Goal: Information Seeking & Learning: Learn about a topic

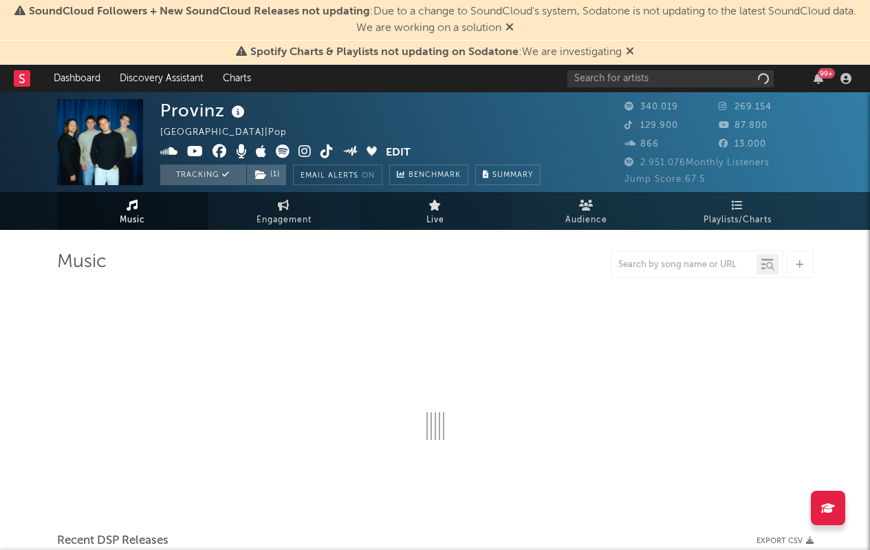
select select "6m"
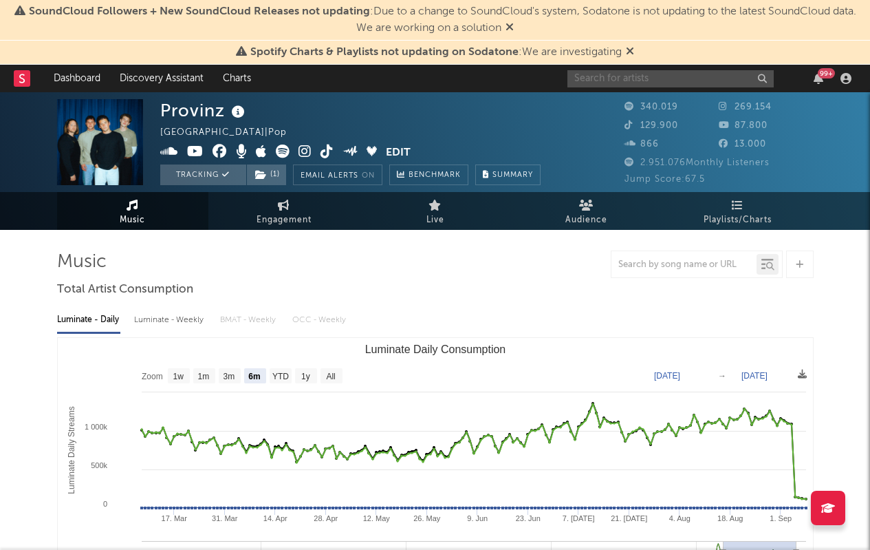
click at [623, 80] on input "text" at bounding box center [671, 78] width 206 height 17
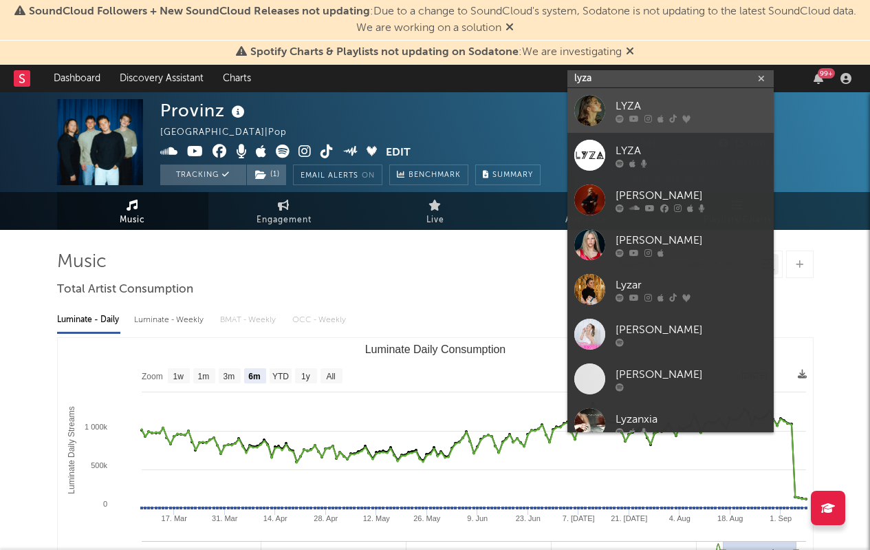
type input "lyza"
click at [643, 101] on div "LYZA" at bounding box center [691, 106] width 151 height 17
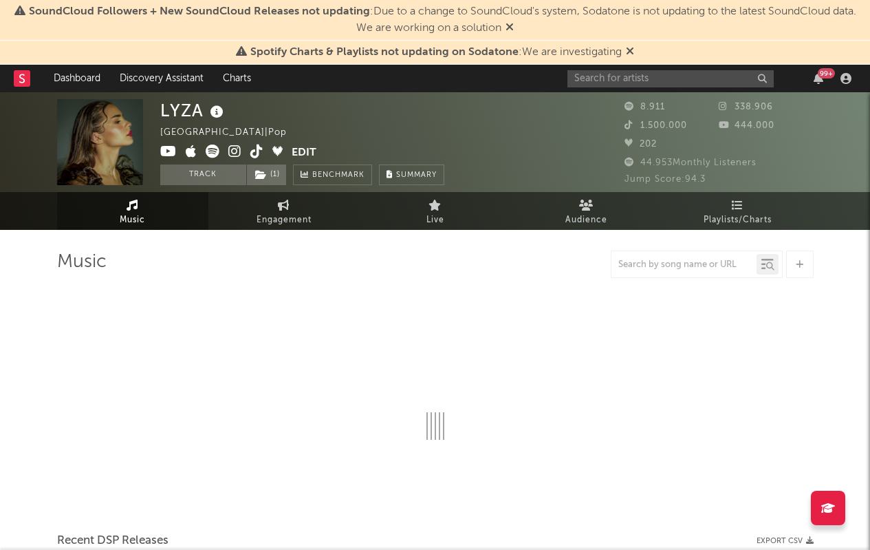
select select "6m"
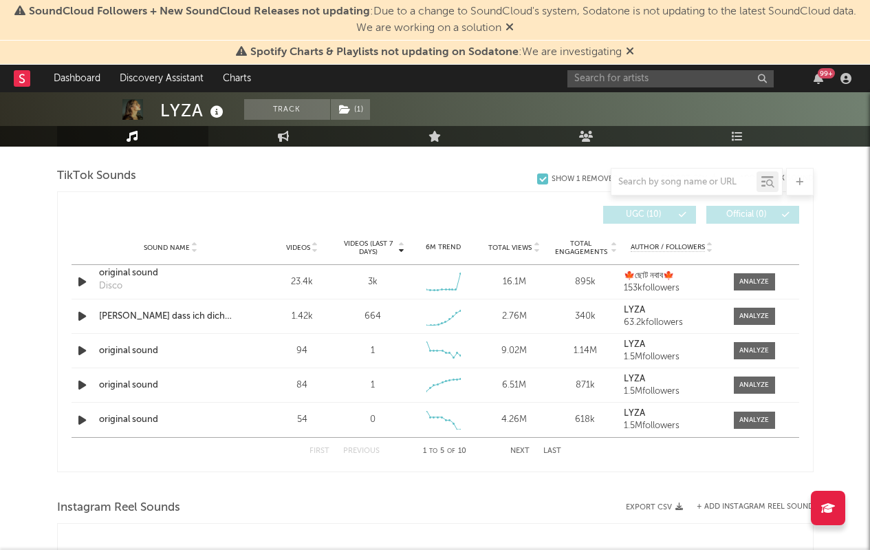
scroll to position [923, 0]
click at [161, 319] on div "[PERSON_NAME] dass ich dich liebe" at bounding box center [171, 316] width 144 height 14
click at [751, 316] on div at bounding box center [755, 315] width 30 height 10
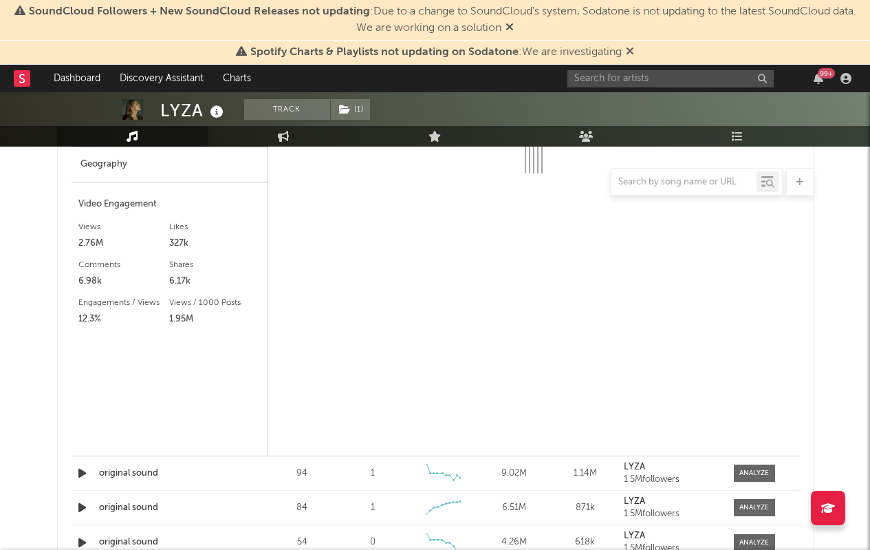
select select "1w"
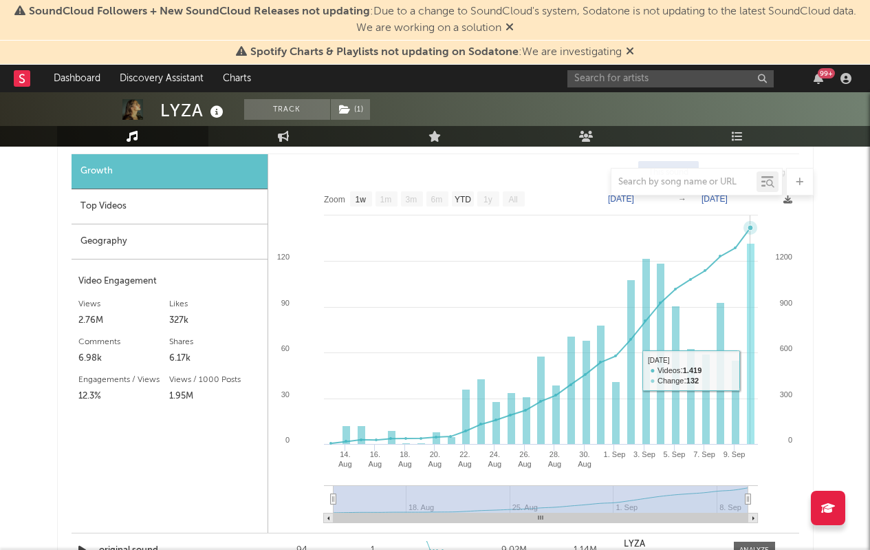
scroll to position [1099, 0]
